Goal: Task Accomplishment & Management: Manage account settings

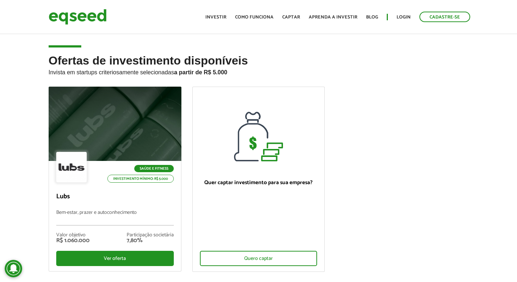
click at [366, 86] on h2 "Ofertas de investimento disponíveis Invista em startups criteriosamente selecio…" at bounding box center [259, 70] width 420 height 32
click at [220, 18] on link "Investir" at bounding box center [215, 17] width 21 height 5
click at [380, 106] on ul "Saúde e Fitness Investimento mínimo: R$ 5.000 Lubs Bem-estar, prazer e autoconh…" at bounding box center [258, 186] width 431 height 198
click at [434, 17] on link "Cadastre-se" at bounding box center [444, 17] width 51 height 11
click at [405, 15] on link "Login" at bounding box center [403, 17] width 14 height 5
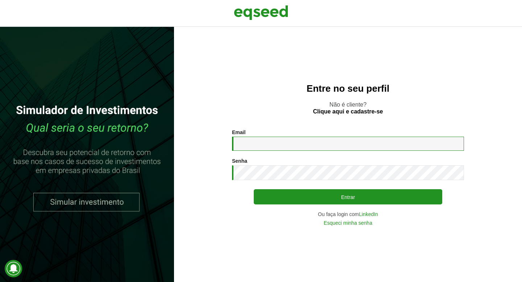
click at [292, 147] on input "Email *" at bounding box center [348, 144] width 232 height 14
type input "**********"
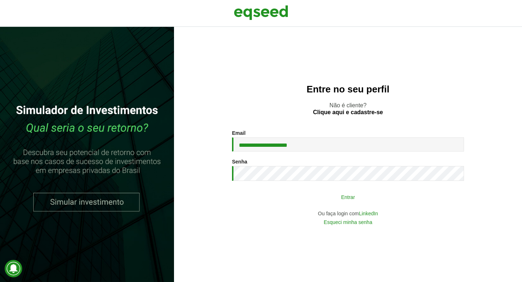
click at [366, 200] on button "Entrar" at bounding box center [348, 197] width 188 height 14
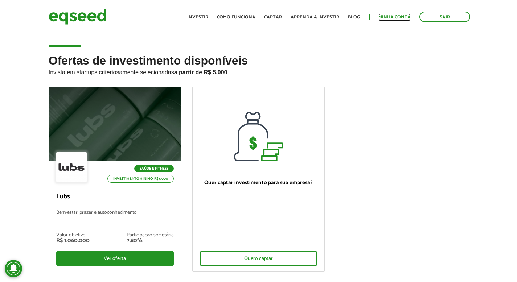
click at [385, 16] on link "Minha conta" at bounding box center [394, 17] width 32 height 5
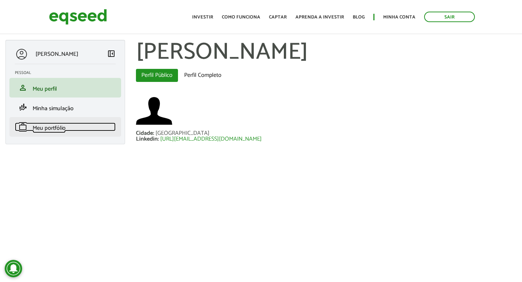
click at [88, 129] on link "work Meu portfólio" at bounding box center [65, 127] width 101 height 9
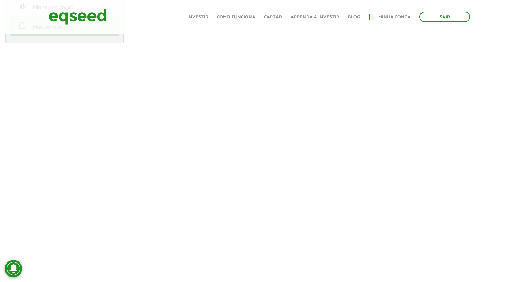
scroll to position [96, 0]
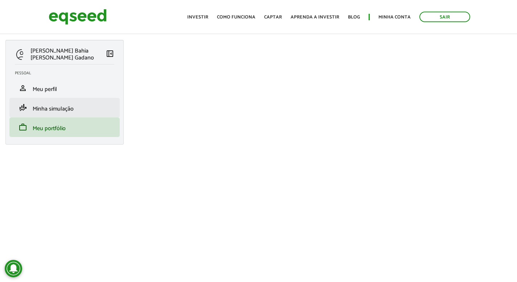
click at [91, 113] on li "finance_mode Minha simulação" at bounding box center [64, 108] width 110 height 20
click at [59, 111] on span "Minha simulação" at bounding box center [53, 109] width 41 height 10
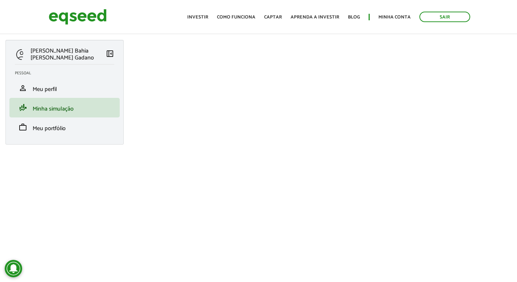
click at [138, 28] on header "Sair Toggle navigation Toggle navigation Início Investir Como funciona Captar A…" at bounding box center [258, 17] width 517 height 34
